Goal: Check status

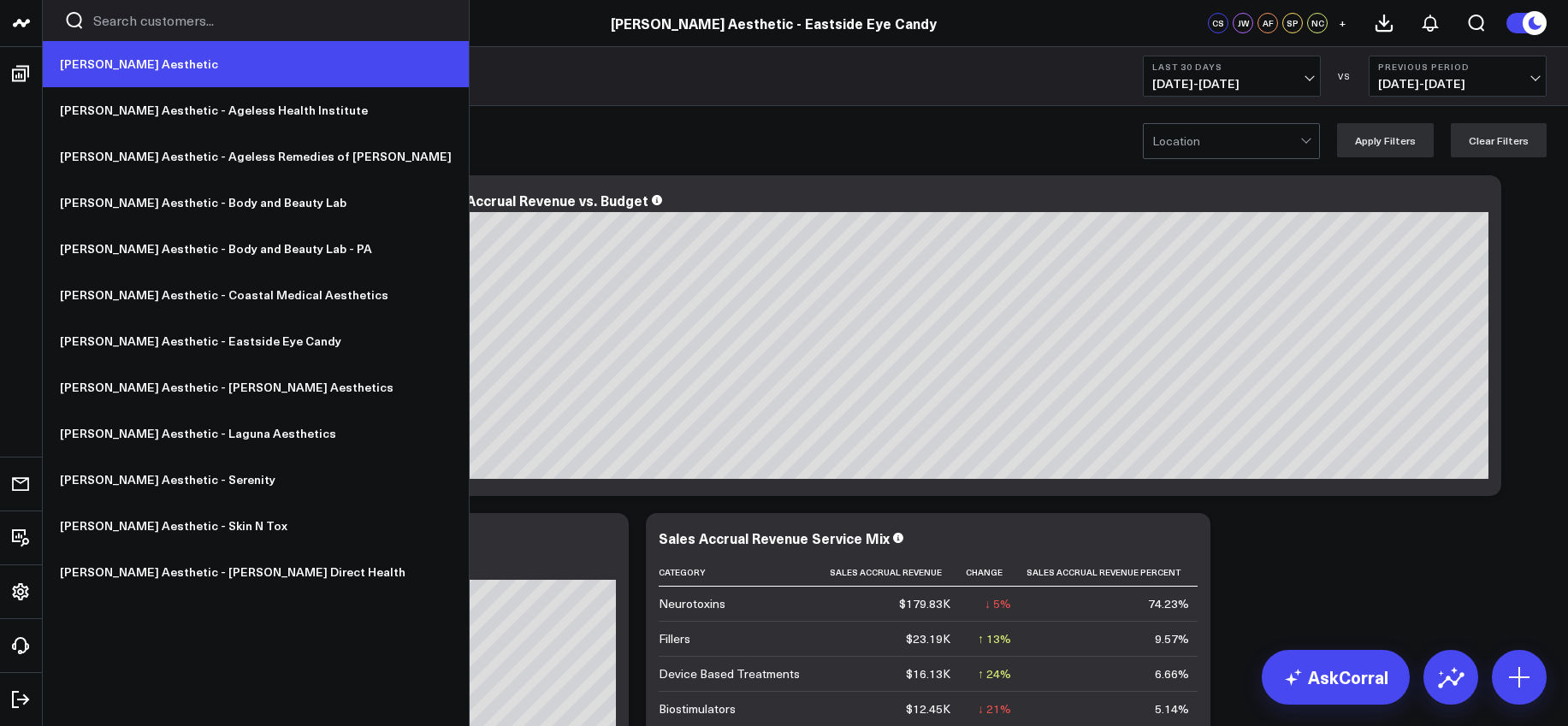
click at [110, 55] on link "[PERSON_NAME] Aesthetic" at bounding box center [256, 64] width 426 height 47
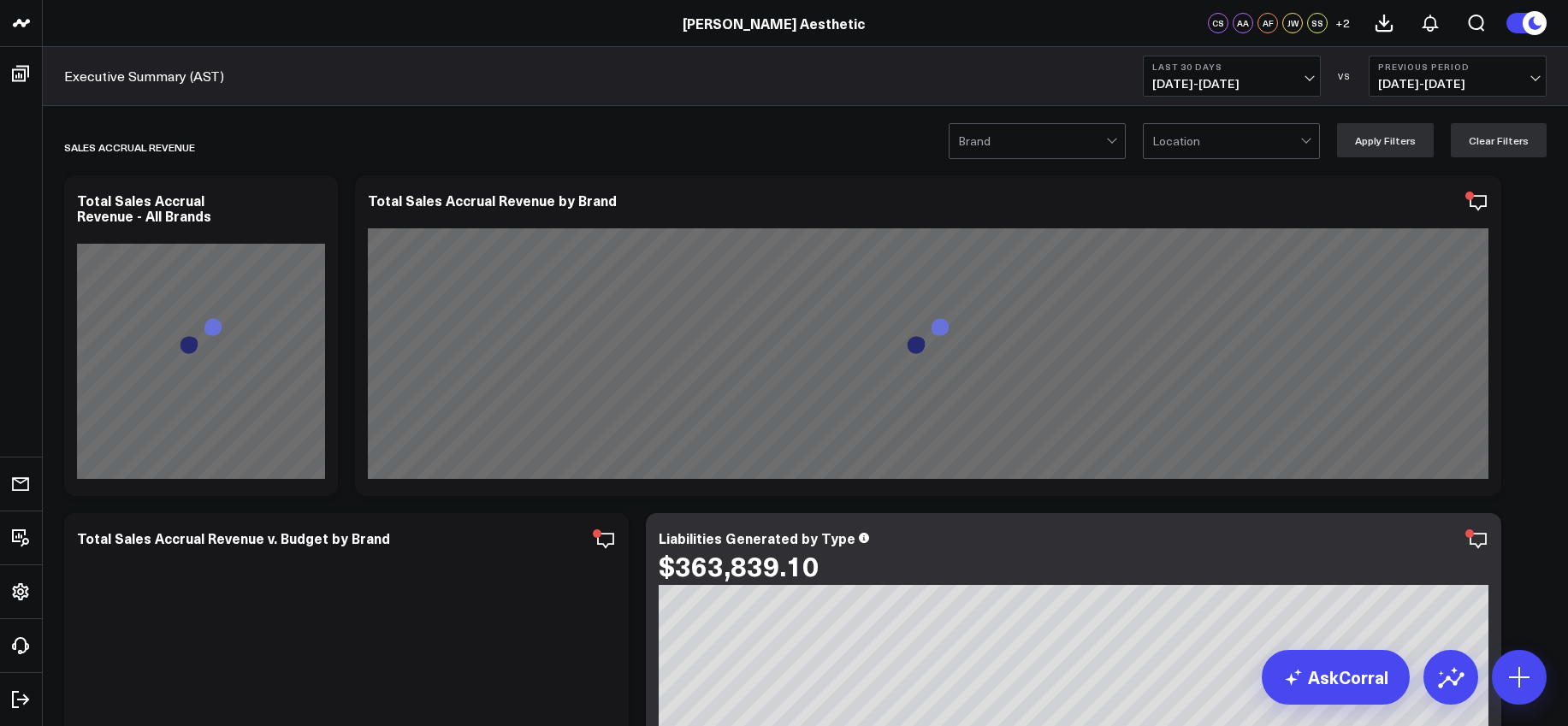
click at [1175, 83] on span "[DATE] - [DATE]" at bounding box center [1232, 84] width 159 height 14
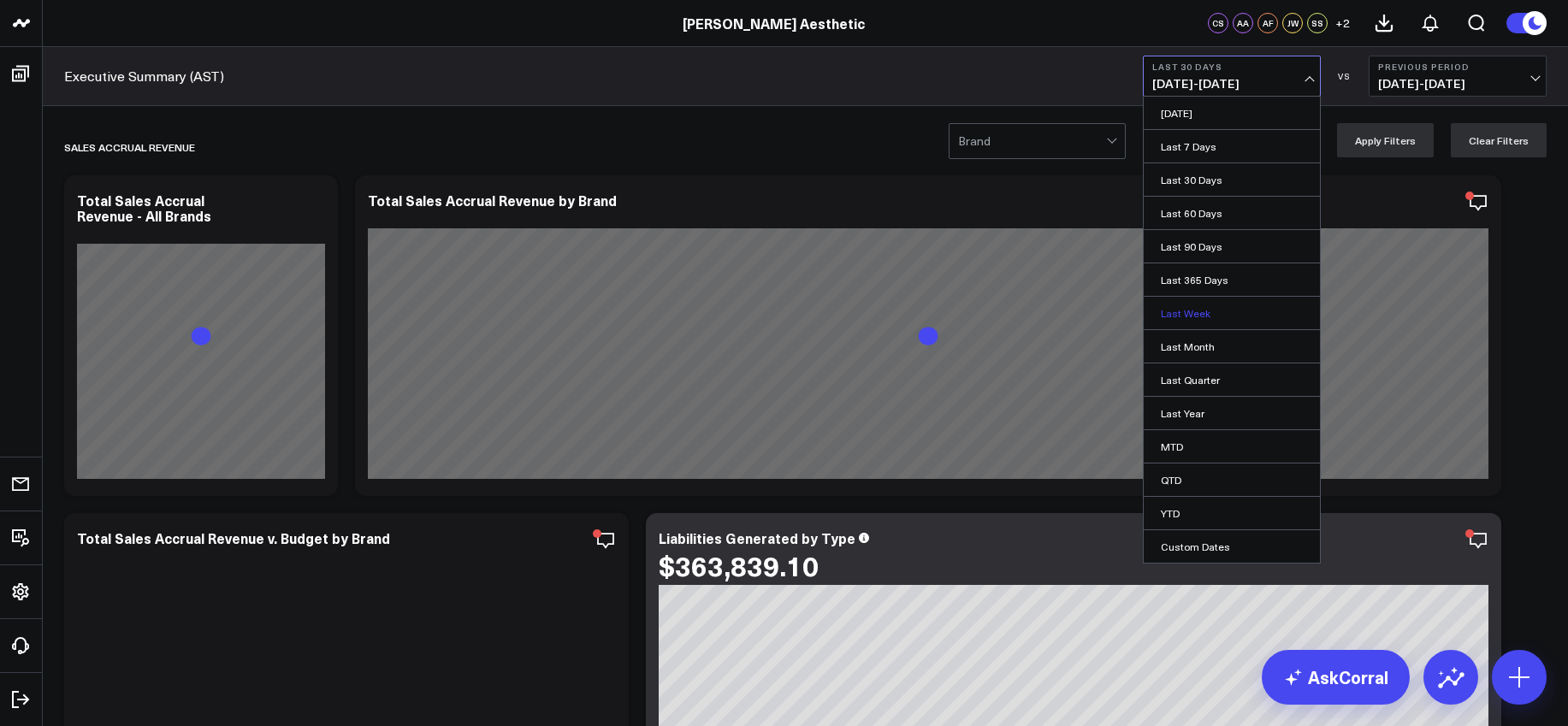
click at [1187, 316] on link "Last Week" at bounding box center [1231, 312] width 176 height 32
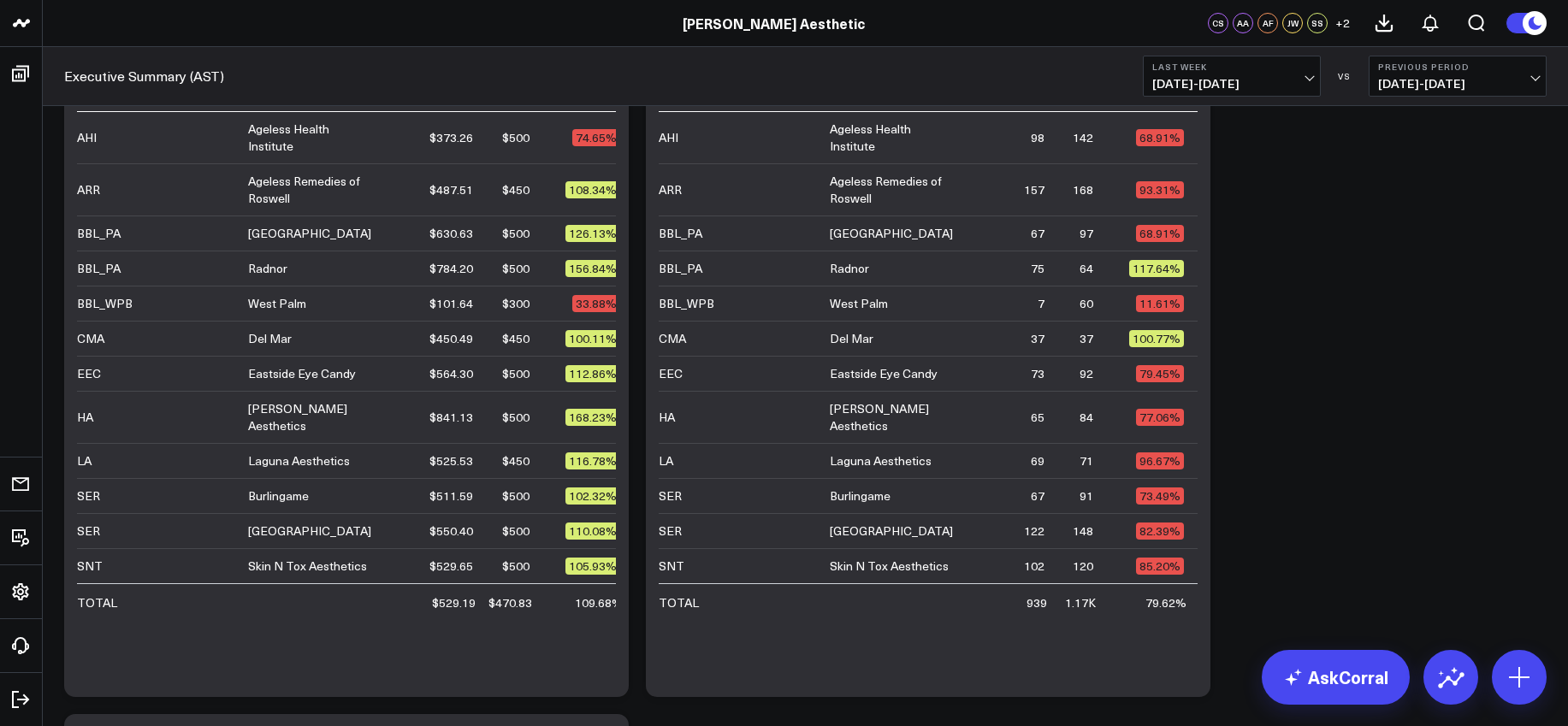
scroll to position [3094, 0]
